Goal: Task Accomplishment & Management: Complete application form

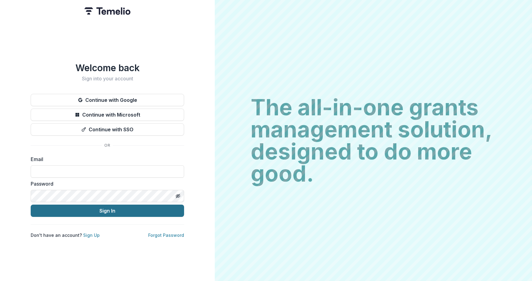
type input "**********"
click at [106, 210] on button "Sign In" at bounding box center [107, 211] width 153 height 12
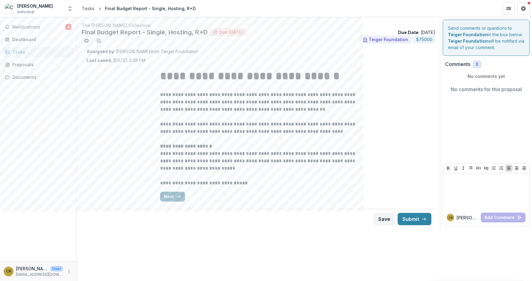
click at [169, 196] on button "Next" at bounding box center [172, 197] width 25 height 10
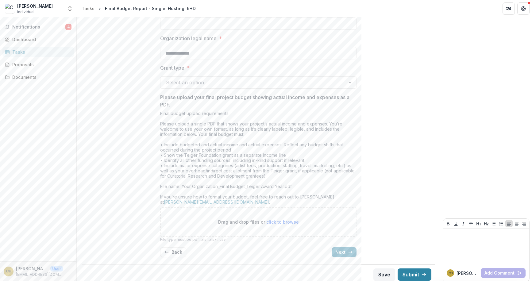
scroll to position [146, 0]
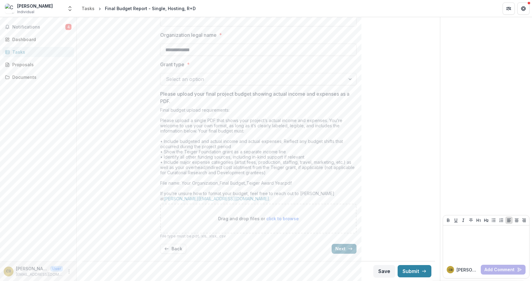
click at [343, 248] on button "Next" at bounding box center [344, 249] width 25 height 10
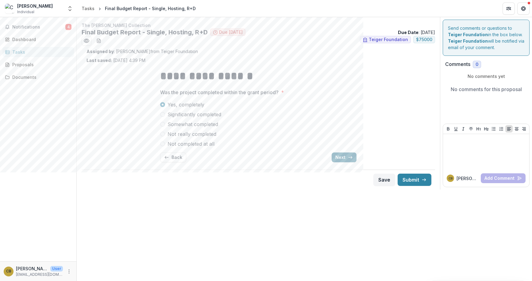
click at [339, 158] on button "Next" at bounding box center [344, 157] width 25 height 10
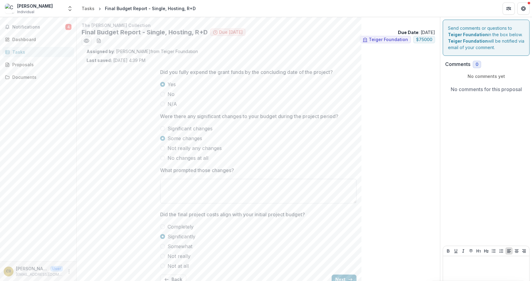
click at [198, 184] on textarea "What prompted those changes?" at bounding box center [258, 191] width 196 height 25
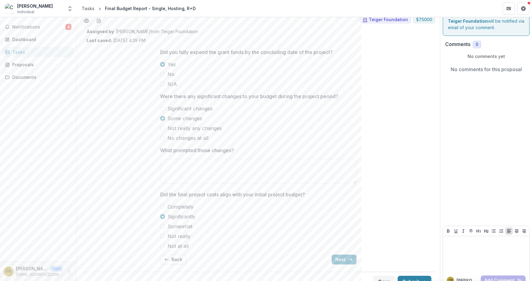
scroll to position [31, 0]
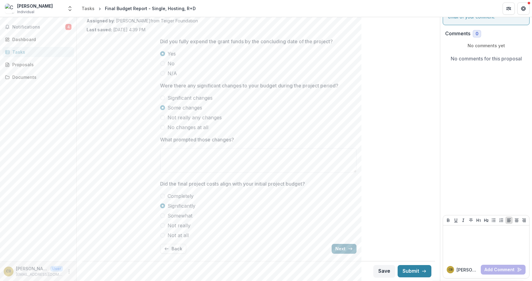
click at [344, 246] on button "Next" at bounding box center [344, 249] width 25 height 10
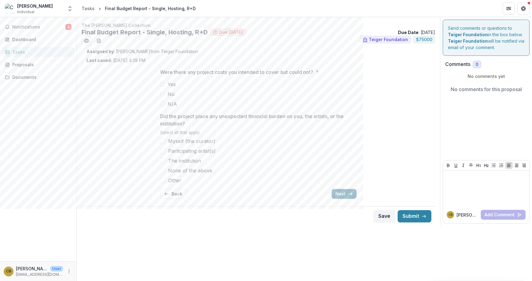
scroll to position [0, 0]
click at [167, 94] on label "No" at bounding box center [258, 93] width 196 height 7
click at [164, 167] on label "None of the above" at bounding box center [258, 170] width 196 height 7
click at [339, 191] on button "Next" at bounding box center [344, 194] width 25 height 10
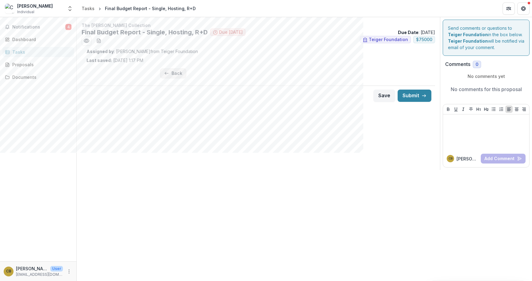
click at [172, 71] on button "Back" at bounding box center [173, 73] width 26 height 10
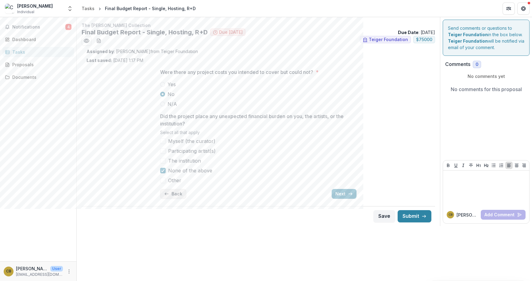
click at [173, 191] on button "Back" at bounding box center [173, 194] width 26 height 10
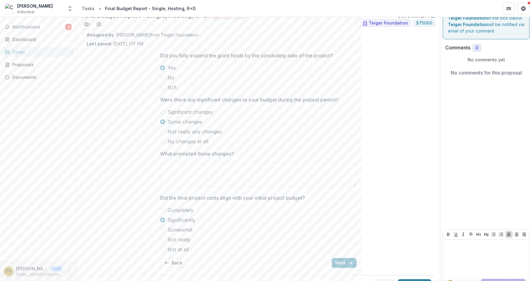
scroll to position [31, 0]
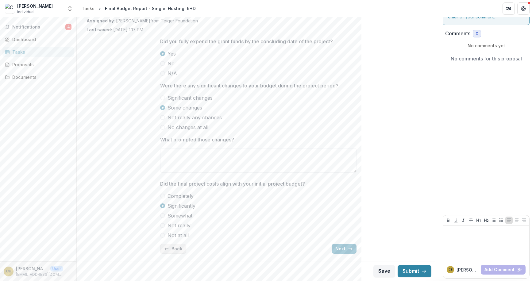
click at [174, 250] on button "Back" at bounding box center [173, 249] width 26 height 10
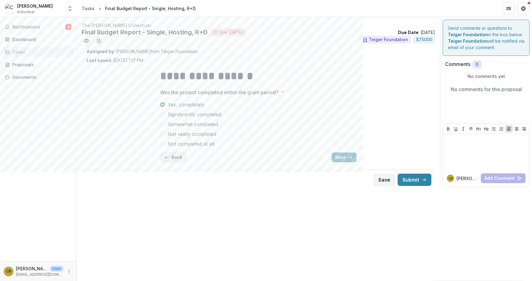
click at [171, 157] on button "Back" at bounding box center [173, 157] width 26 height 10
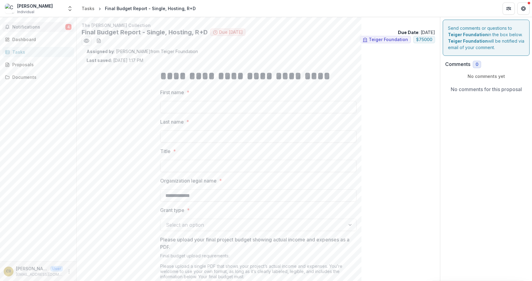
click at [35, 24] on button "Notifications 4" at bounding box center [37, 27] width 71 height 10
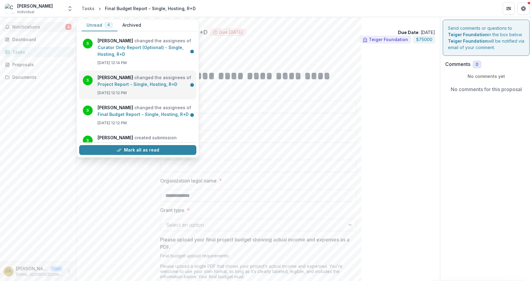
click at [123, 85] on link "Project Report - Single, Hosting, R+D" at bounding box center [138, 84] width 80 height 5
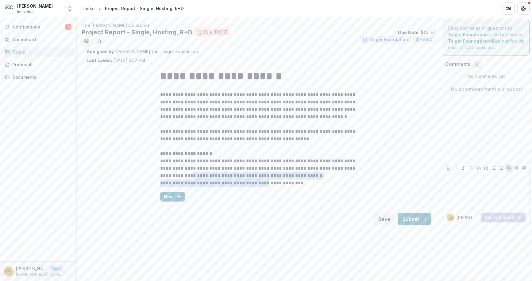
drag, startPoint x: 196, startPoint y: 174, endPoint x: 263, endPoint y: 183, distance: 68.0
click at [263, 183] on div "**********" at bounding box center [258, 127] width 196 height 118
drag, startPoint x: 263, startPoint y: 183, endPoint x: 219, endPoint y: 171, distance: 45.5
click at [219, 171] on p "**********" at bounding box center [258, 168] width 196 height 22
click at [173, 194] on button "Next" at bounding box center [172, 197] width 25 height 10
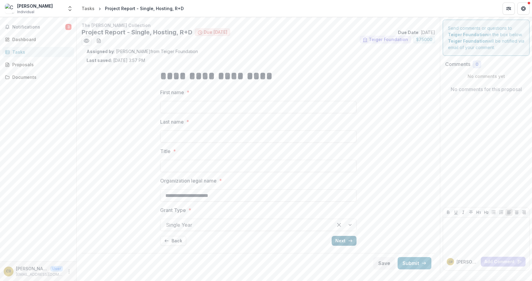
click at [337, 241] on button "Next" at bounding box center [344, 241] width 25 height 10
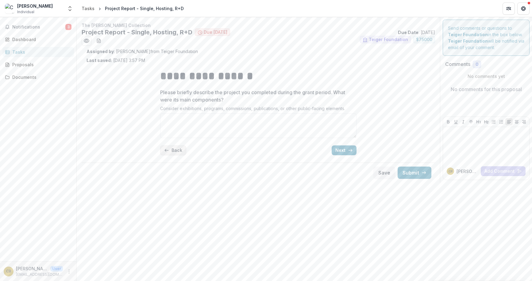
click at [169, 153] on button "Back" at bounding box center [173, 150] width 26 height 10
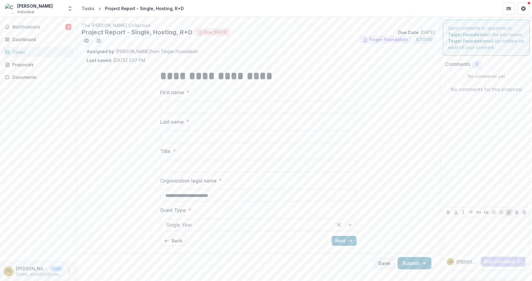
click at [338, 238] on button "Next" at bounding box center [344, 241] width 25 height 10
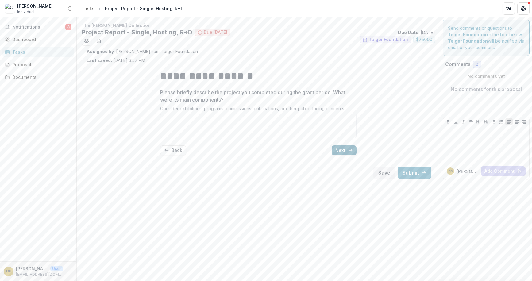
click at [340, 151] on button "Next" at bounding box center [344, 150] width 25 height 10
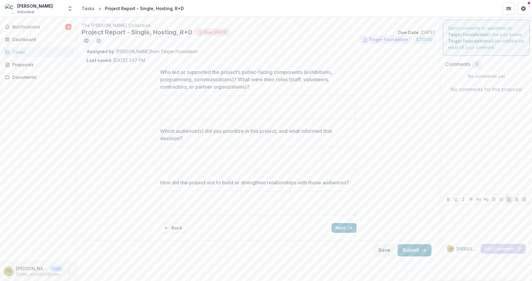
click at [187, 70] on p "Who led or supported the project’s public-facing components (exhibitions, progr…" at bounding box center [256, 79] width 193 height 22
click at [187, 95] on textarea "Who led or supported the project’s public-facing components (exhibitions, progr…" at bounding box center [258, 107] width 196 height 25
click at [187, 71] on p "Who led or supported the project’s public-facing components (exhibitions, progr…" at bounding box center [256, 79] width 193 height 22
click at [187, 95] on textarea "Who led or supported the project’s public-facing components (exhibitions, progr…" at bounding box center [258, 107] width 196 height 25
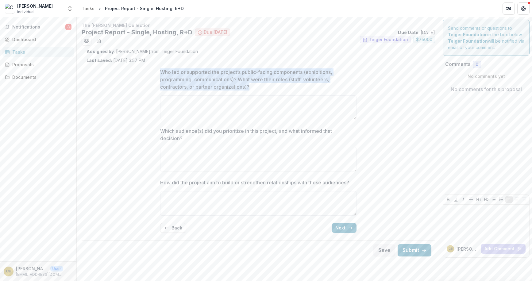
click at [187, 71] on p "Who led or supported the project’s public-facing components (exhibitions, progr…" at bounding box center [256, 79] width 193 height 22
click at [187, 95] on textarea "Who led or supported the project’s public-facing components (exhibitions, progr…" at bounding box center [258, 107] width 196 height 25
drag, startPoint x: 187, startPoint y: 71, endPoint x: 151, endPoint y: 81, distance: 37.5
click at [151, 81] on div "Who led or supported the project’s public-facing components (exhibitions, progr…" at bounding box center [259, 151] width 344 height 174
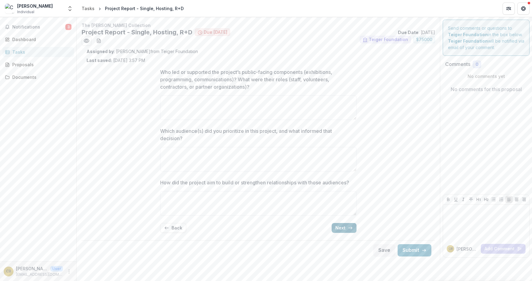
click at [338, 225] on button "Next" at bounding box center [344, 228] width 25 height 10
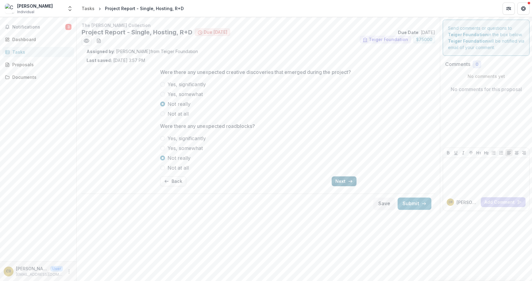
click at [336, 181] on button "Next" at bounding box center [344, 181] width 25 height 10
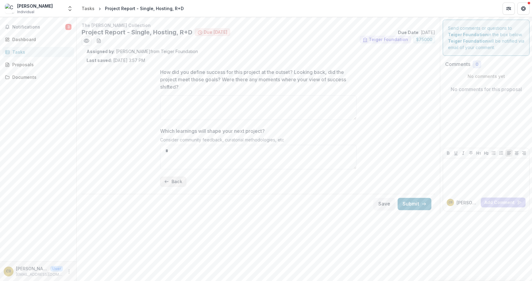
click at [176, 180] on button "Back" at bounding box center [173, 182] width 26 height 10
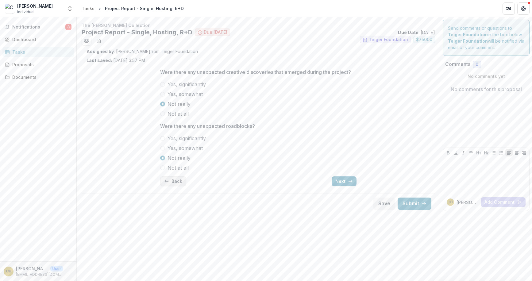
click at [176, 180] on button "Back" at bounding box center [173, 181] width 26 height 10
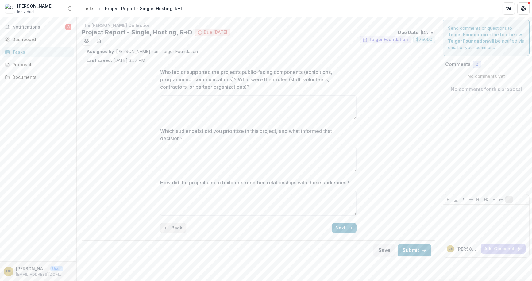
click at [174, 228] on button "Back" at bounding box center [173, 228] width 26 height 10
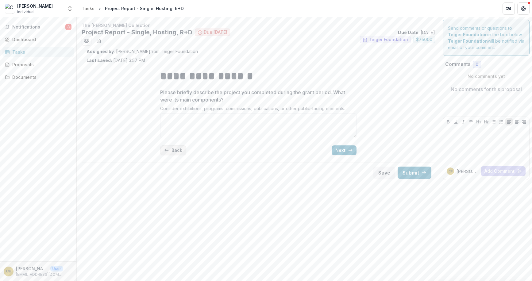
click at [172, 150] on button "Back" at bounding box center [173, 150] width 26 height 10
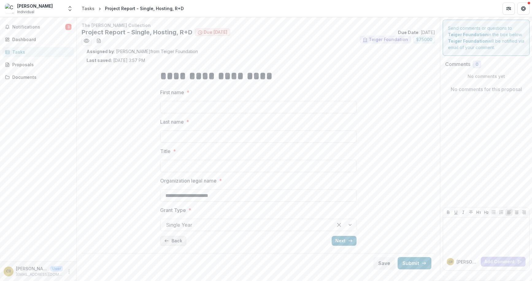
click at [166, 241] on line "button" at bounding box center [166, 241] width 3 height 0
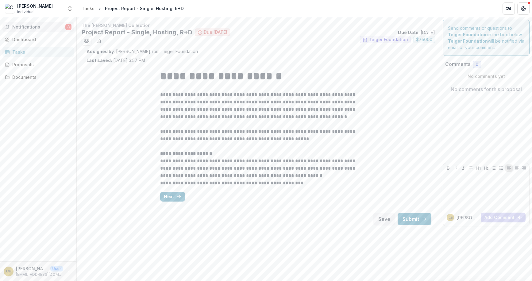
click at [40, 24] on button "Notifications 3" at bounding box center [37, 27] width 71 height 10
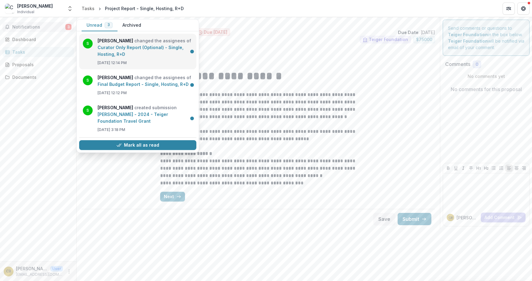
click at [164, 48] on link "Curator Only Report (Optional) - Single, Hosting, R+D" at bounding box center [141, 51] width 86 height 12
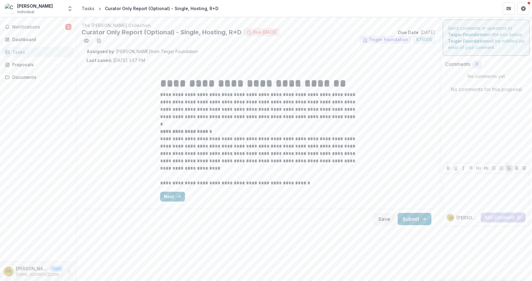
click at [194, 96] on p "**********" at bounding box center [258, 105] width 196 height 29
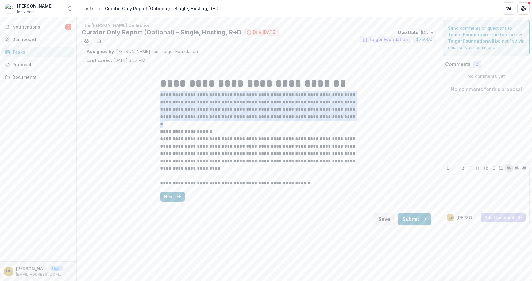
click at [194, 96] on p "**********" at bounding box center [258, 105] width 196 height 29
click at [190, 99] on p "**********" at bounding box center [258, 105] width 196 height 29
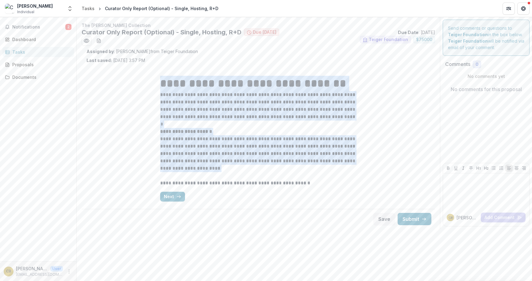
drag, startPoint x: 152, startPoint y: 78, endPoint x: 307, endPoint y: 174, distance: 182.1
click at [307, 174] on div "**********" at bounding box center [259, 135] width 344 height 143
copy div "**********"
click at [174, 105] on p "**********" at bounding box center [258, 105] width 196 height 29
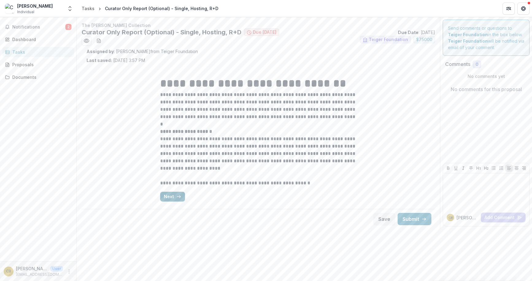
click at [168, 195] on button "Next" at bounding box center [172, 197] width 25 height 10
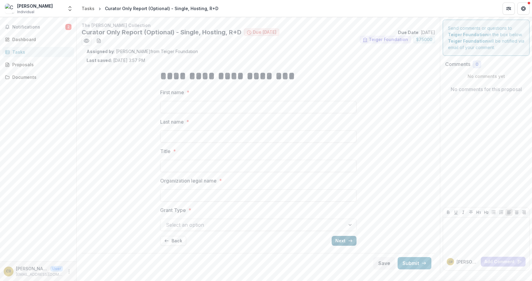
click at [352, 244] on button "Next" at bounding box center [344, 241] width 25 height 10
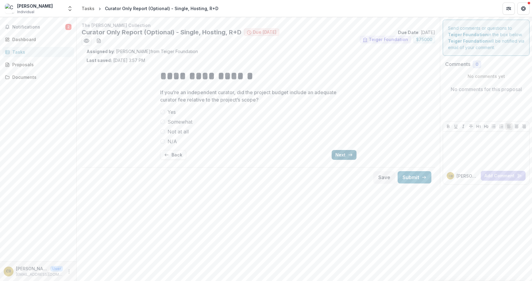
click at [337, 153] on button "Next" at bounding box center [344, 155] width 25 height 10
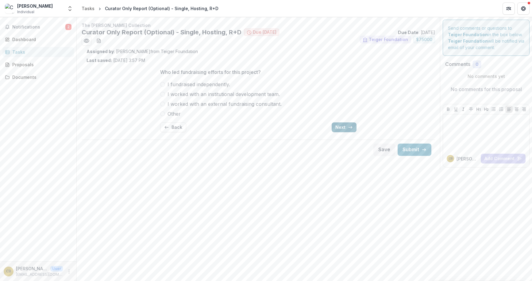
click at [342, 128] on button "Next" at bounding box center [344, 127] width 25 height 10
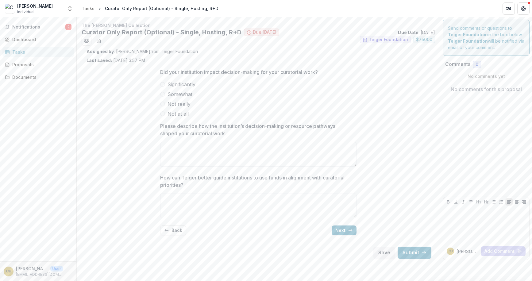
click at [201, 134] on p "Please describe how the institution’s decision-making or resource pathways shap…" at bounding box center [256, 129] width 193 height 15
click at [201, 142] on textarea "Please describe how the institution’s decision-making or resource pathways shap…" at bounding box center [258, 154] width 196 height 25
click at [201, 134] on p "Please describe how the institution’s decision-making or resource pathways shap…" at bounding box center [256, 129] width 193 height 15
click at [201, 142] on textarea "Please describe how the institution’s decision-making or resource pathways shap…" at bounding box center [258, 154] width 196 height 25
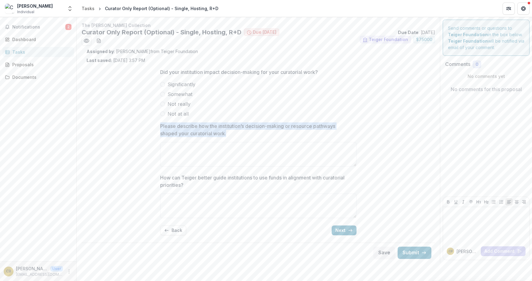
click at [201, 133] on p "Please describe how the institution’s decision-making or resource pathways shap…" at bounding box center [256, 129] width 193 height 15
click at [201, 142] on textarea "Please describe how the institution’s decision-making or resource pathways shap…" at bounding box center [258, 154] width 196 height 25
drag, startPoint x: 201, startPoint y: 133, endPoint x: 156, endPoint y: 133, distance: 44.2
click at [157, 133] on div "Did your institution impact decision-making for your curatorial work? Significa…" at bounding box center [258, 152] width 206 height 177
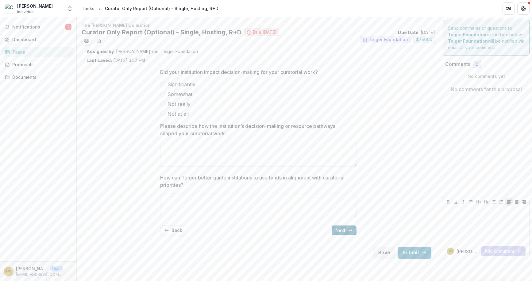
click at [343, 229] on button "Next" at bounding box center [344, 230] width 25 height 10
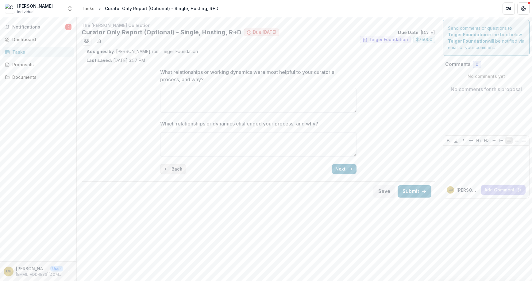
click at [175, 169] on button "Back" at bounding box center [173, 169] width 26 height 10
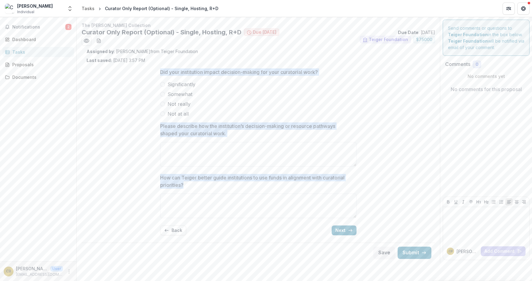
drag, startPoint x: 159, startPoint y: 70, endPoint x: 189, endPoint y: 193, distance: 126.9
click at [189, 193] on div "Did your institution impact decision-making for your curatorial work? Significa…" at bounding box center [258, 152] width 206 height 177
drag, startPoint x: 189, startPoint y: 193, endPoint x: 172, endPoint y: 181, distance: 20.7
copy div "Did your institution impact decision-making for your curatorial work? Significa…"
click at [437, 152] on div "The [PERSON_NAME] Collection Curator Only Report (Optional) - Single, Hosting, …" at bounding box center [258, 142] width 363 height 241
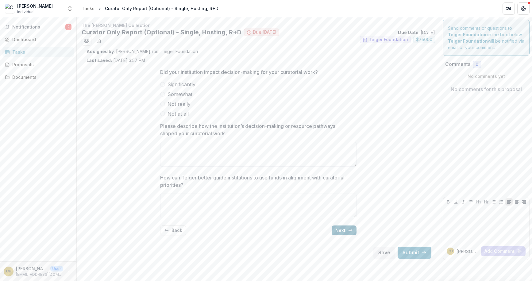
click at [338, 231] on button "Next" at bounding box center [344, 230] width 25 height 10
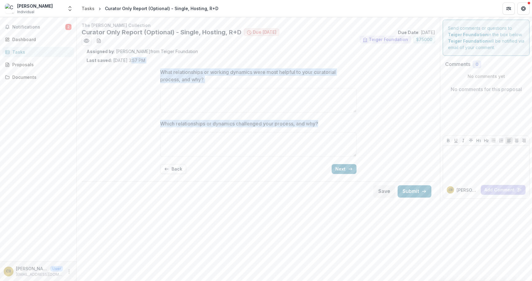
drag, startPoint x: 314, startPoint y: 127, endPoint x: 127, endPoint y: 63, distance: 197.6
click at [127, 63] on div "Assigned by : [PERSON_NAME] from Teiger Foundation Last saved: [DATE] 3:57 PM W…" at bounding box center [258, 113] width 353 height 131
drag, startPoint x: 127, startPoint y: 63, endPoint x: 176, endPoint y: 75, distance: 50.2
copy div "2025, 3:57 PM What relationships or working dynamics were most helpful to your …"
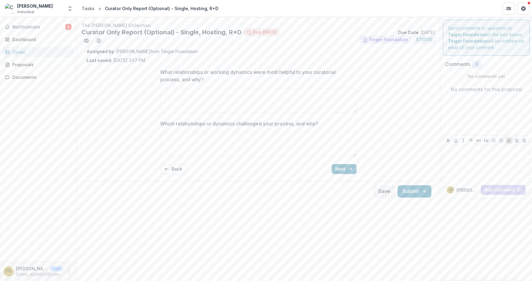
click at [256, 249] on div "The [PERSON_NAME] Collection Curator Only Report (Optional) - Single, Hosting, …" at bounding box center [304, 149] width 455 height 264
click at [349, 165] on button "Next" at bounding box center [344, 169] width 25 height 10
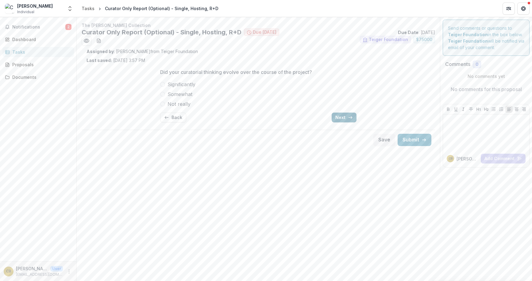
click at [336, 117] on button "Next" at bounding box center [344, 118] width 25 height 10
click at [168, 121] on button "Back" at bounding box center [173, 118] width 26 height 10
click at [167, 103] on span "Not really" at bounding box center [178, 103] width 23 height 7
click at [350, 117] on line "button" at bounding box center [349, 117] width 3 height 0
click at [348, 117] on button "Next" at bounding box center [344, 118] width 25 height 10
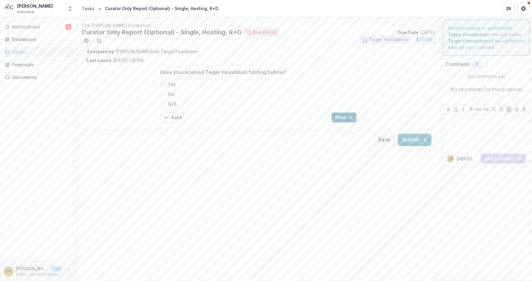
click at [340, 117] on button "Next" at bounding box center [344, 118] width 25 height 10
click at [196, 72] on p "Is there anything else you want us to know?" at bounding box center [210, 71] width 100 height 7
click at [196, 81] on textarea "Is there anything else you want us to know?" at bounding box center [258, 93] width 196 height 25
click at [196, 72] on p "Is there anything else you want us to know?" at bounding box center [210, 71] width 100 height 7
click at [196, 81] on textarea "Is there anything else you want us to know?" at bounding box center [258, 93] width 196 height 25
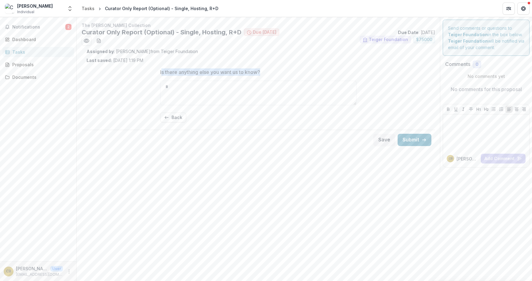
click at [196, 72] on p "Is there anything else you want us to know?" at bounding box center [210, 71] width 100 height 7
click at [196, 81] on textarea "Is there anything else you want us to know?" at bounding box center [258, 93] width 196 height 25
copy p "Is there anything else you want us to know?"
click at [265, 34] on span "Due [DATE]" at bounding box center [265, 32] width 24 height 5
click at [171, 120] on button "Back" at bounding box center [173, 118] width 26 height 10
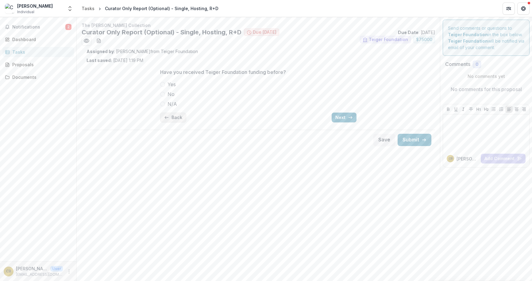
click at [171, 120] on button "Back" at bounding box center [173, 118] width 26 height 10
click at [33, 24] on button "Notifications 2" at bounding box center [37, 27] width 71 height 10
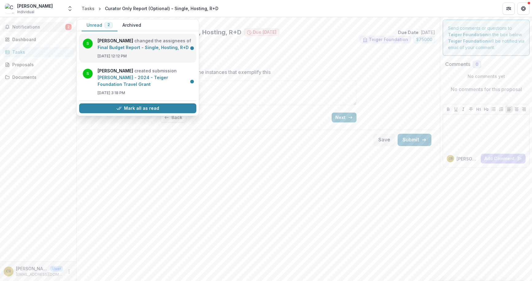
click at [117, 50] on link "Final Budget Report - Single, Hosting, R+D" at bounding box center [143, 47] width 91 height 5
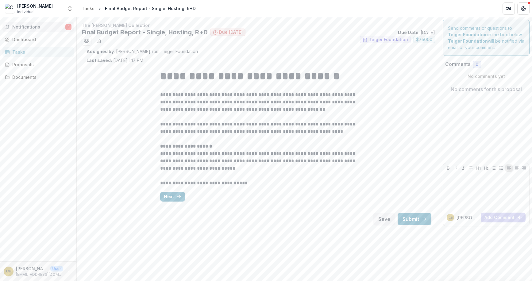
click at [31, 25] on span "Notifications" at bounding box center [38, 27] width 53 height 5
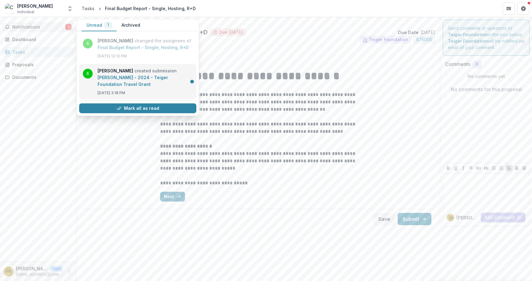
click at [98, 77] on link "[PERSON_NAME] - 2024 - Teiger Foundation Travel Grant" at bounding box center [133, 81] width 71 height 12
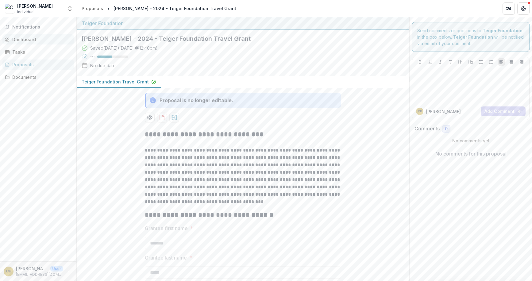
click at [27, 41] on div "Dashboard" at bounding box center [40, 39] width 57 height 6
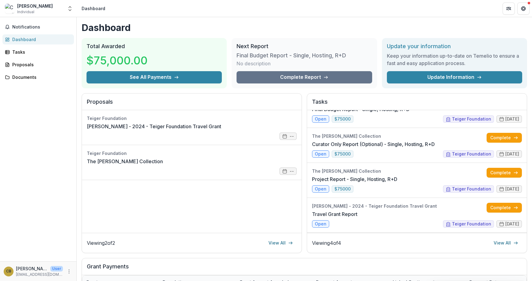
click at [481, 91] on div "Dashboard Total Awarded $75,000.00 See All Payments Next Report Final Budget Re…" at bounding box center [304, 218] width 455 height 403
